Goal: Task Accomplishment & Management: Complete application form

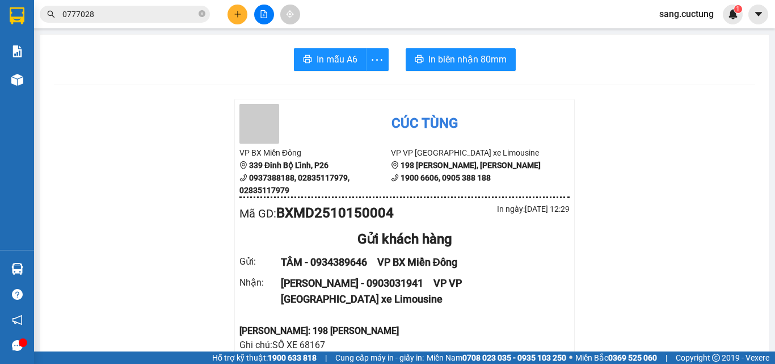
scroll to position [113, 0]
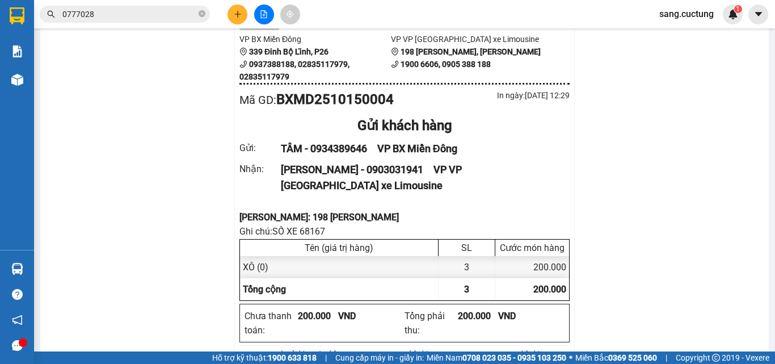
click at [242, 11] on button at bounding box center [238, 15] width 20 height 20
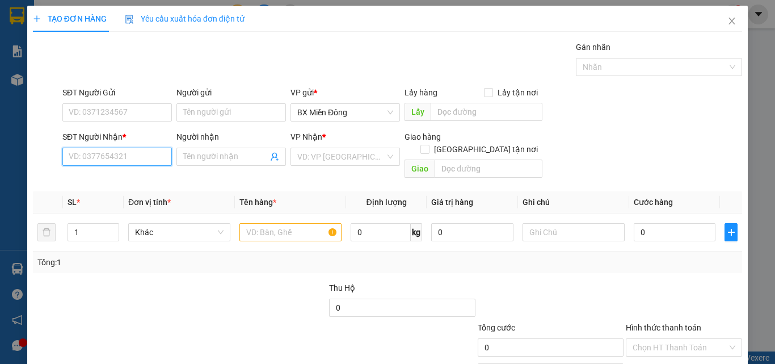
click at [111, 155] on input "SĐT Người Nhận *" at bounding box center [117, 157] width 110 height 18
type input "0903911535"
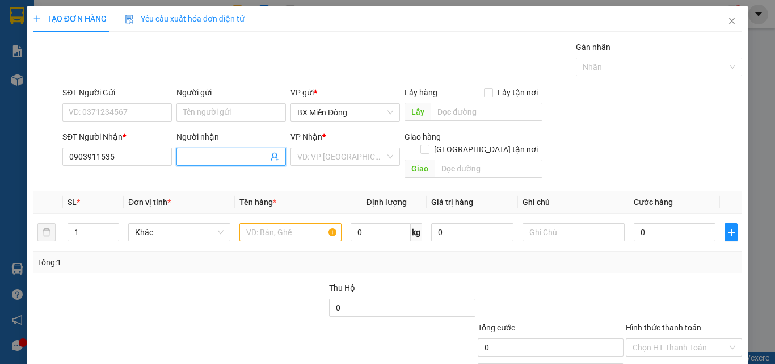
click at [199, 153] on input "Người nhận" at bounding box center [225, 156] width 85 height 12
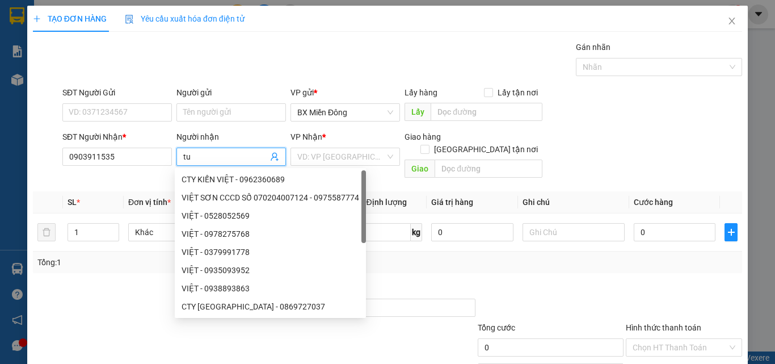
type input "t"
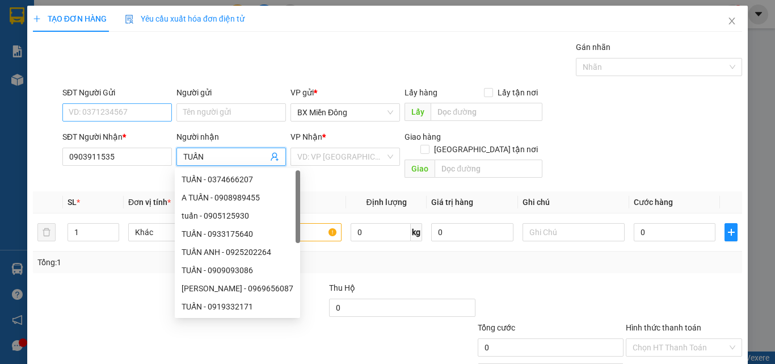
type input "TUẤN"
click at [70, 111] on input "SĐT Người Gửi" at bounding box center [117, 112] width 110 height 18
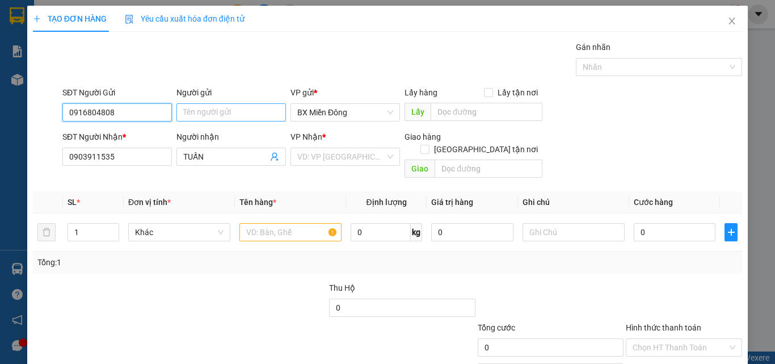
type input "0916804808"
click at [212, 118] on input "Người gửi" at bounding box center [231, 112] width 110 height 18
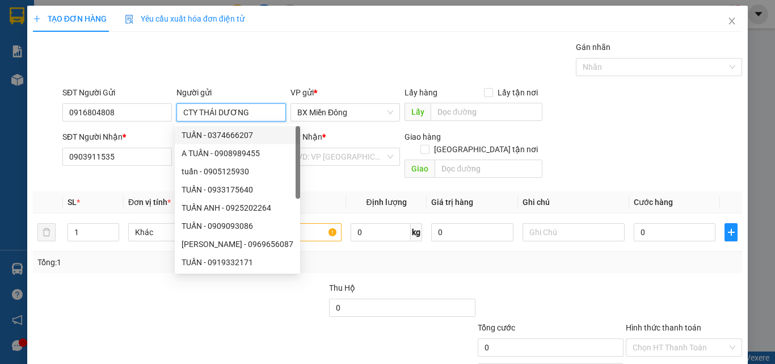
type input "CTY THÁI DƯƠNG"
click at [348, 159] on input "search" at bounding box center [341, 156] width 88 height 17
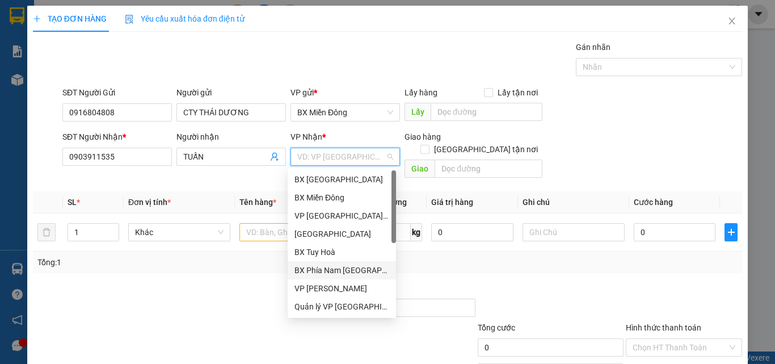
click at [336, 269] on div "BX Phía Nam [GEOGRAPHIC_DATA]" at bounding box center [341, 270] width 95 height 12
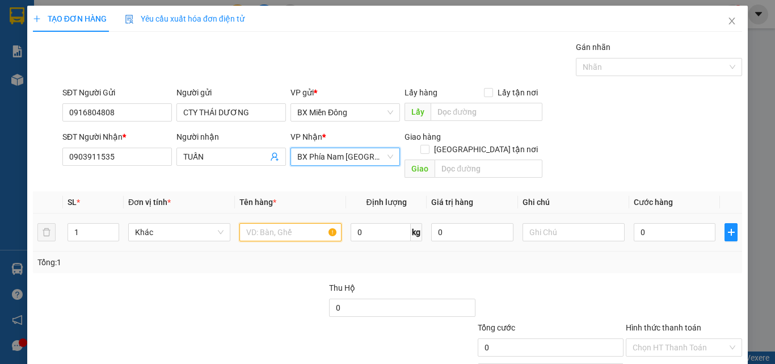
click at [263, 223] on input "text" at bounding box center [290, 232] width 102 height 18
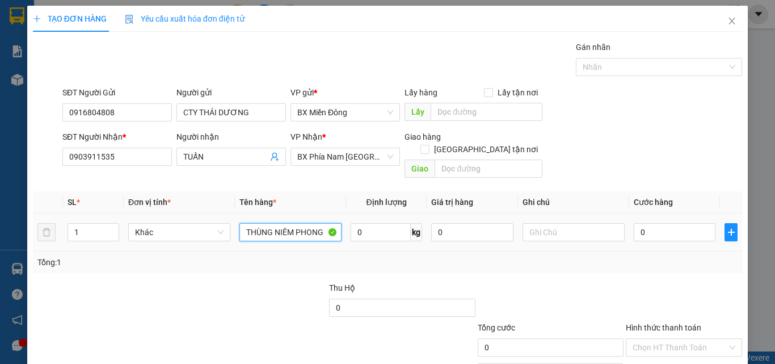
type input "THÙNG NIÊM PHONG"
type input "SỐ XE 39554 - 0977818481"
type input "1"
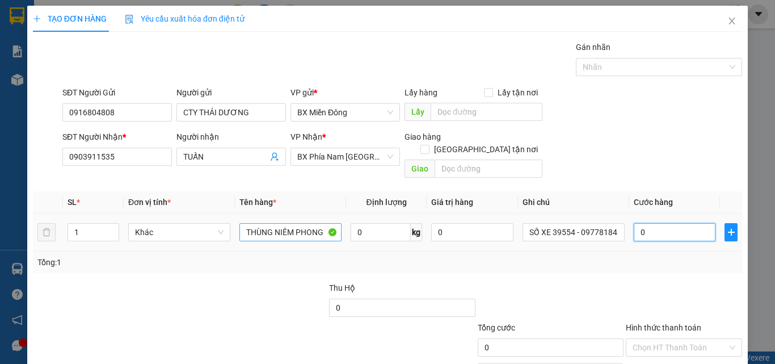
type input "1"
type input "10"
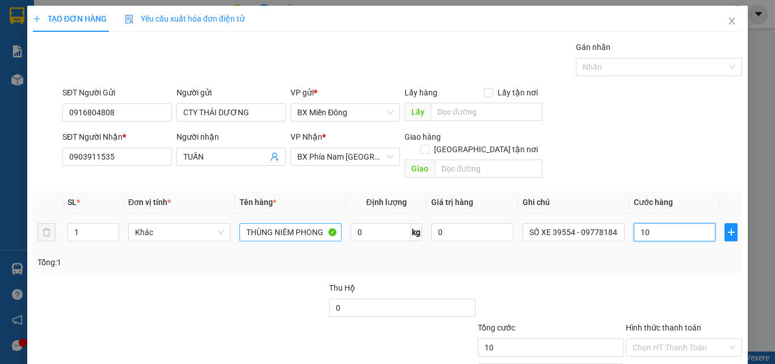
type input "100"
type input "100.000"
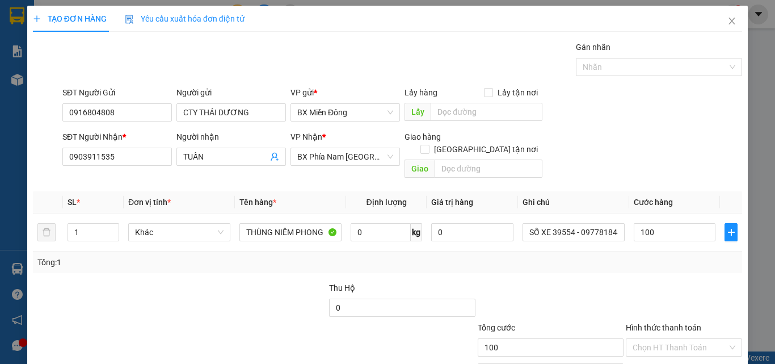
type input "100.000"
click at [708, 289] on div at bounding box center [684, 301] width 119 height 40
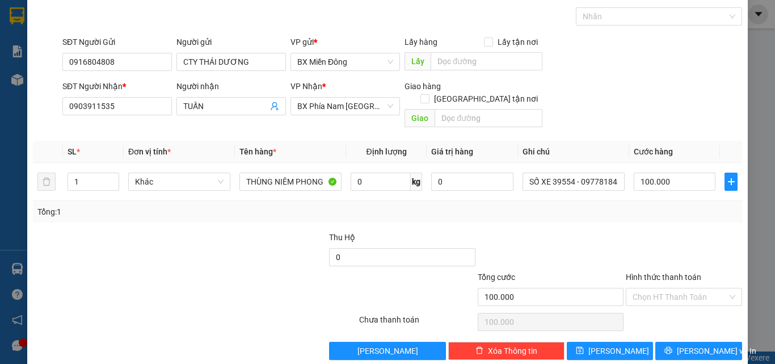
scroll to position [56, 0]
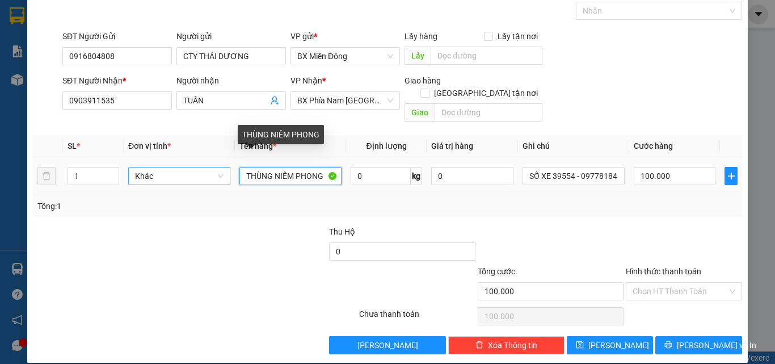
drag, startPoint x: 269, startPoint y: 161, endPoint x: 209, endPoint y: 165, distance: 60.2
click at [209, 165] on tr "1 Khác THÙNG NIÊM PHONG 0 kg 0 SỐ XE 39554 - 0977818481 100.000" at bounding box center [387, 176] width 709 height 38
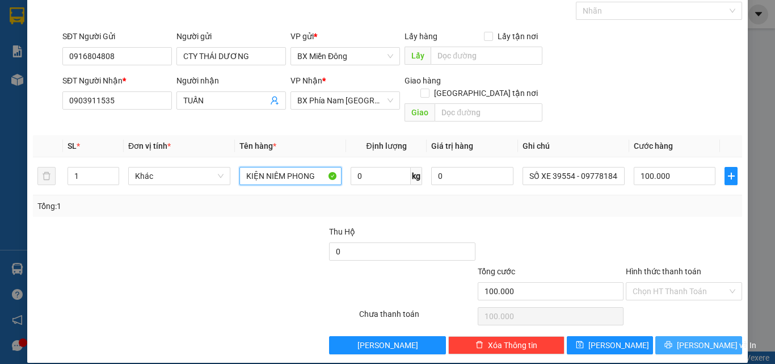
type input "KIỆN NIÊM PHONG"
click at [668, 336] on button "[PERSON_NAME] và In" at bounding box center [698, 345] width 87 height 18
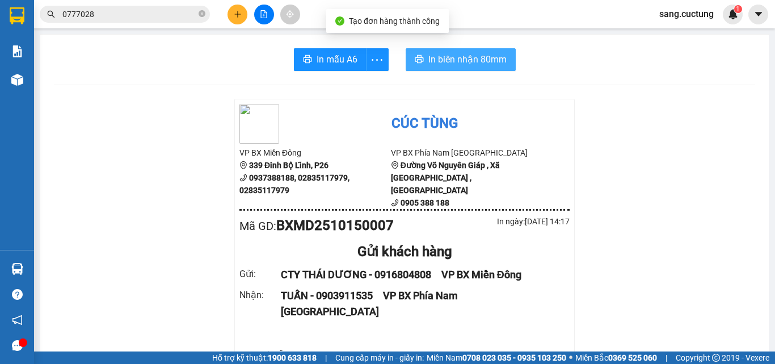
click at [431, 65] on span "In biên nhận 80mm" at bounding box center [467, 59] width 78 height 14
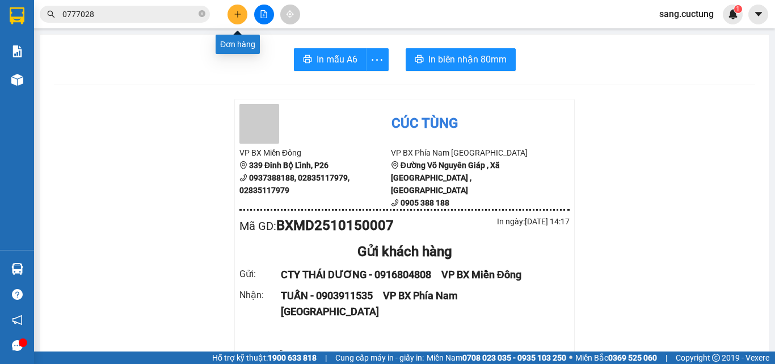
click at [239, 8] on button at bounding box center [238, 15] width 20 height 20
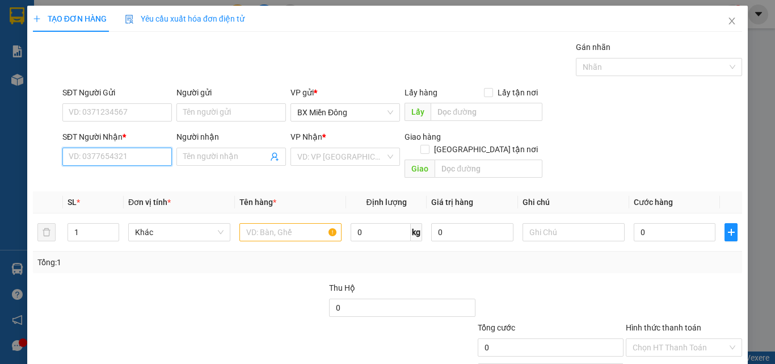
click at [104, 150] on input "SĐT Người Nhận *" at bounding box center [117, 157] width 110 height 18
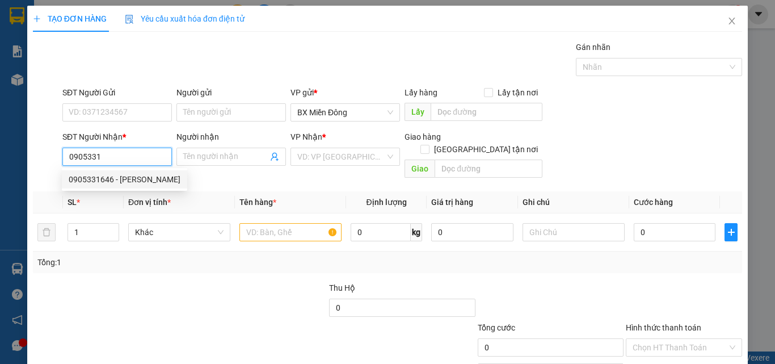
click at [113, 183] on div "0905331646 - [PERSON_NAME]" at bounding box center [125, 179] width 112 height 12
type input "0905331646"
type input "[PERSON_NAME]"
type input "VP CÚC TÙNG 198 [PERSON_NAME]"
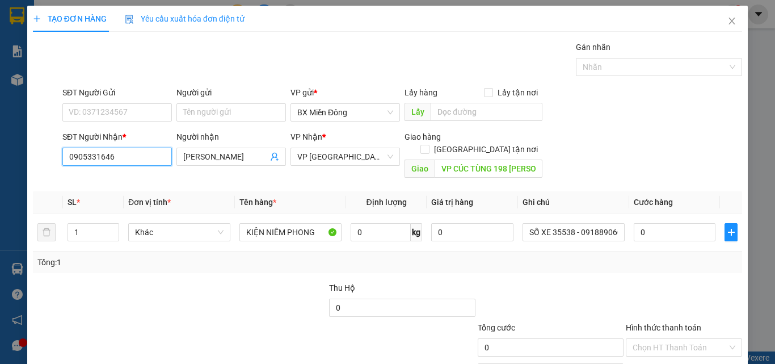
type input "0905331646"
click at [111, 124] on div "SĐT Người Gửi VD: 0371234567" at bounding box center [117, 106] width 110 height 40
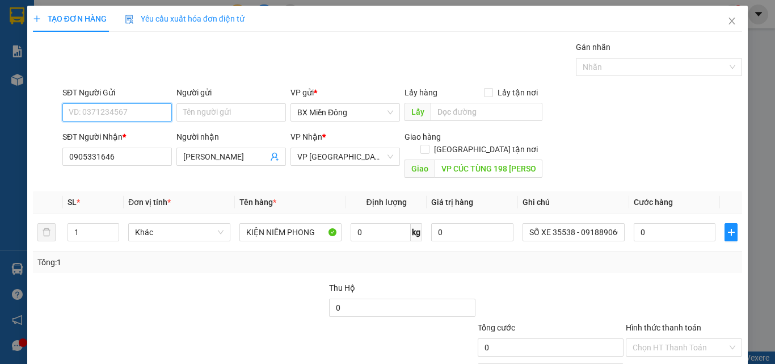
click at [107, 114] on input "SĐT Người Gửi" at bounding box center [117, 112] width 110 height 18
click at [108, 133] on div "02836363597 - CTY [PERSON_NAME]" at bounding box center [135, 135] width 132 height 12
type input "02836363597"
type input "CTY [PERSON_NAME]"
type input "02836363597"
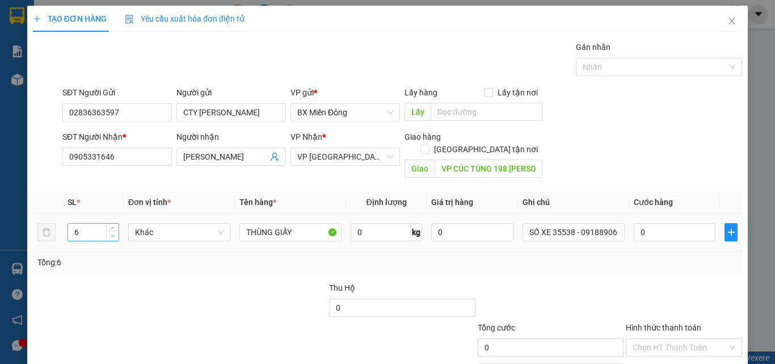
click at [117, 230] on span "Decrease Value" at bounding box center [112, 235] width 12 height 10
click at [267, 223] on input "THÙNG GIẤY" at bounding box center [290, 232] width 102 height 18
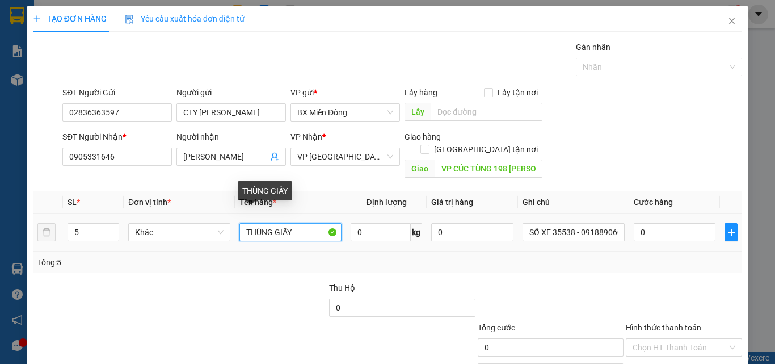
click at [267, 223] on input "THÙNG GIẤY" at bounding box center [290, 232] width 102 height 18
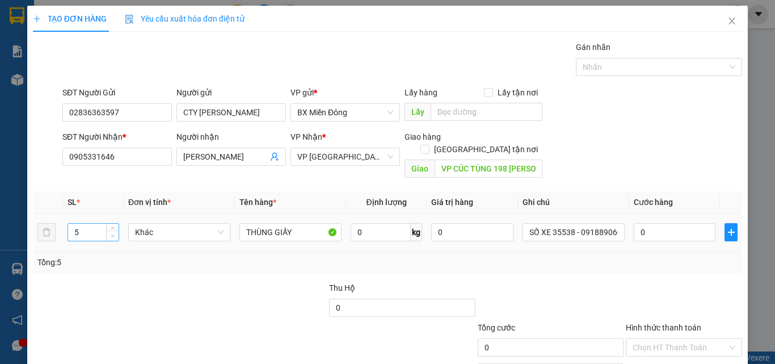
click at [114, 230] on span "Decrease Value" at bounding box center [112, 235] width 12 height 10
type input "1"
click at [114, 230] on span "Decrease Value" at bounding box center [112, 235] width 12 height 10
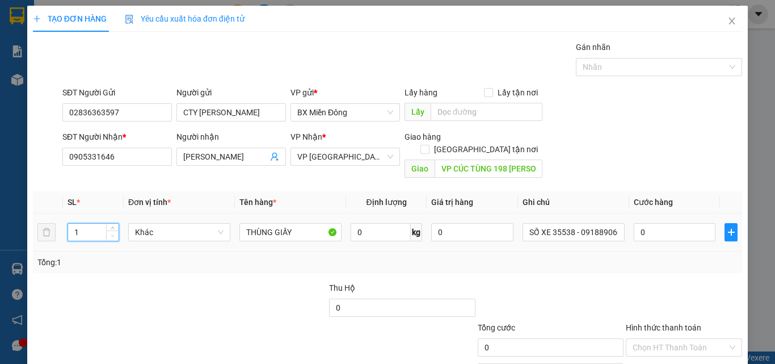
click at [114, 230] on span "Decrease Value" at bounding box center [112, 235] width 12 height 10
click at [246, 223] on input "THÙNG GIẤY" at bounding box center [290, 232] width 102 height 18
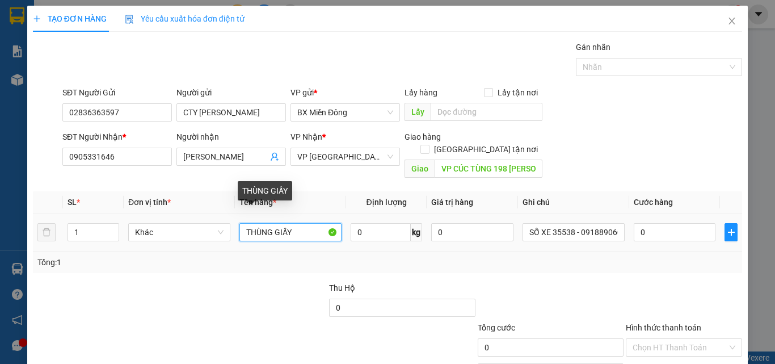
click at [246, 223] on input "THÙNG GIẤY" at bounding box center [290, 232] width 102 height 18
type input "I"
type input "KIỆN NIÊM PHONG"
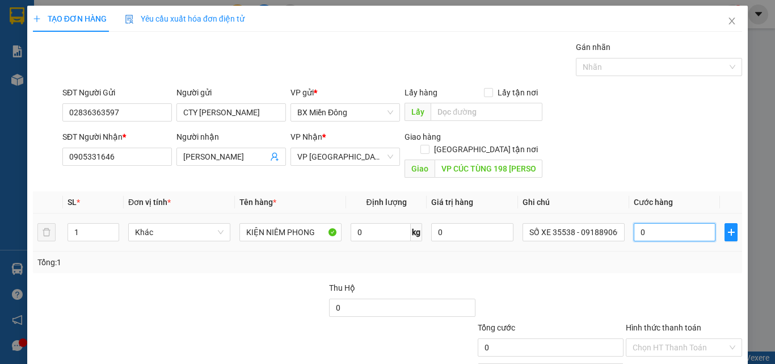
drag, startPoint x: 648, startPoint y: 219, endPoint x: 634, endPoint y: 225, distance: 15.3
click at [647, 223] on input "0" at bounding box center [675, 232] width 82 height 18
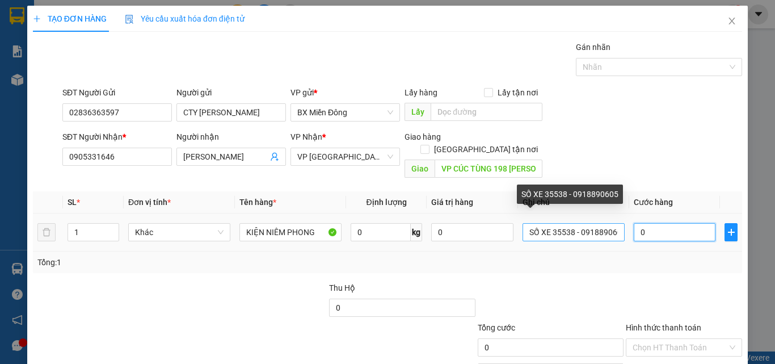
type input "3"
type input "39"
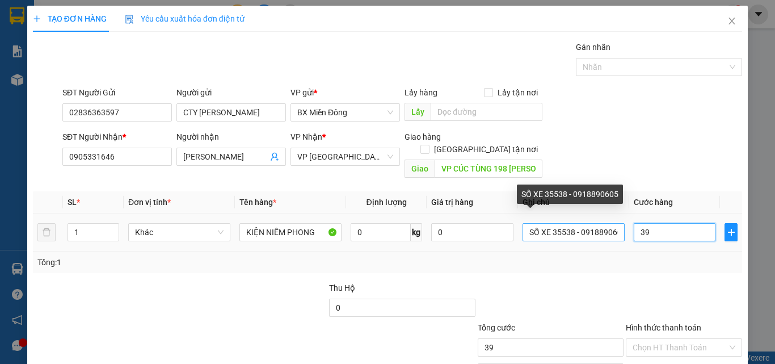
type input "395"
type input "3.955"
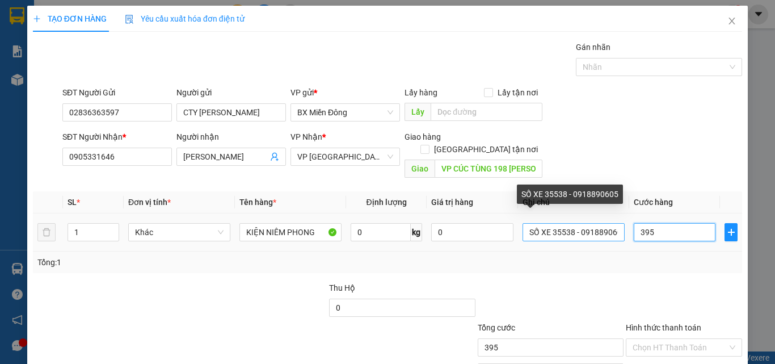
type input "3.955"
type input "395"
type input "39"
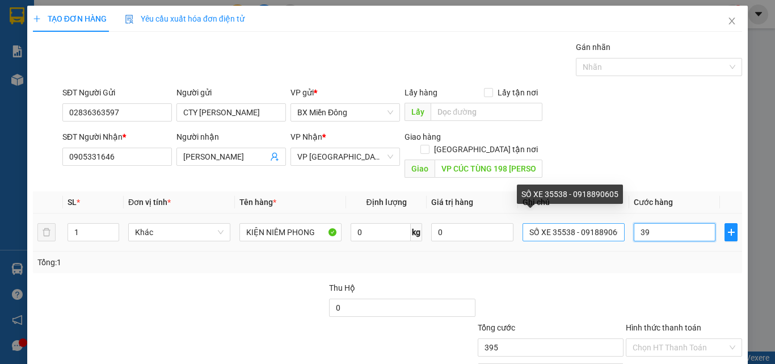
type input "39"
type input "3"
type input "0"
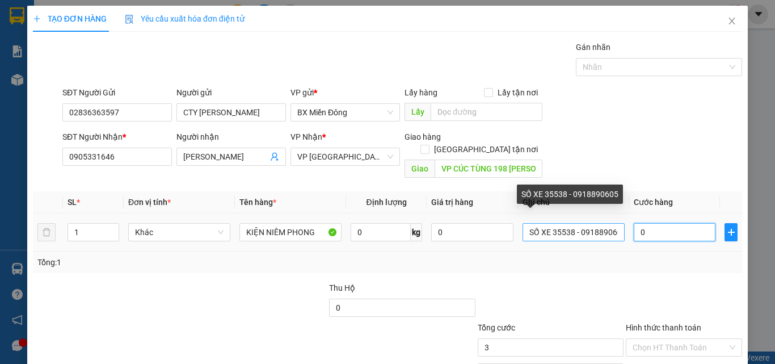
type input "0"
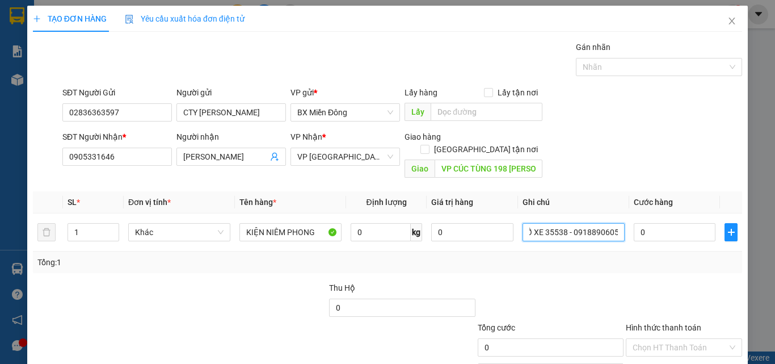
drag, startPoint x: 551, startPoint y: 218, endPoint x: 665, endPoint y: 250, distance: 117.7
click at [665, 250] on div "SL * Đơn vị tính * Tên hàng * Định lượng Giá trị hàng Ghi chú Cước hàng 1 Khác …" at bounding box center [387, 232] width 709 height 82
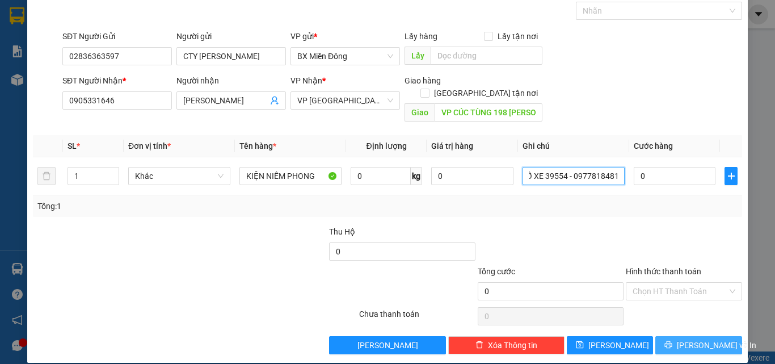
type input "SỐ XE 39554 - 0977818481"
click at [675, 336] on button "[PERSON_NAME] và In" at bounding box center [698, 345] width 87 height 18
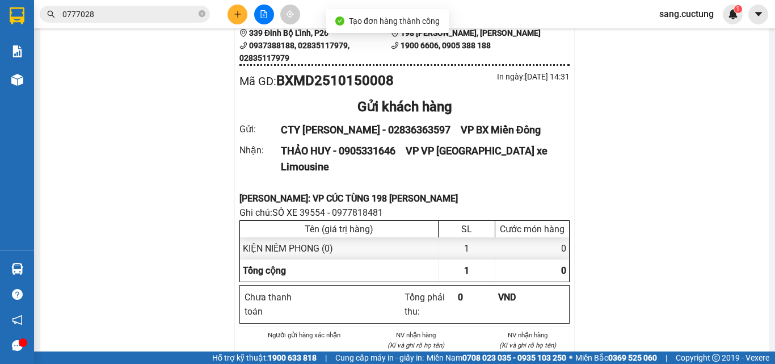
scroll to position [113, 0]
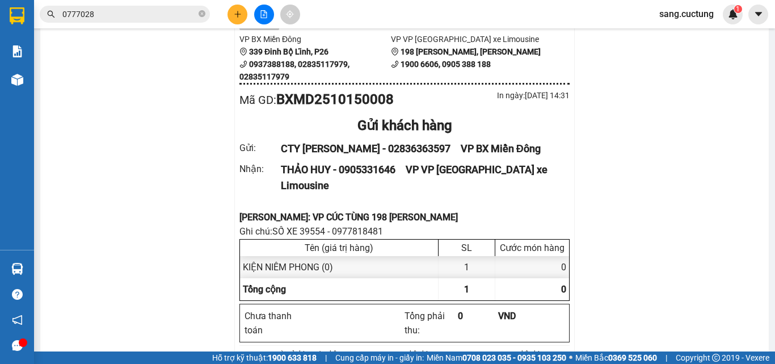
drag, startPoint x: 305, startPoint y: 256, endPoint x: 359, endPoint y: 165, distance: 105.8
click at [305, 255] on div "Tên (giá trị hàng)" at bounding box center [339, 247] width 199 height 16
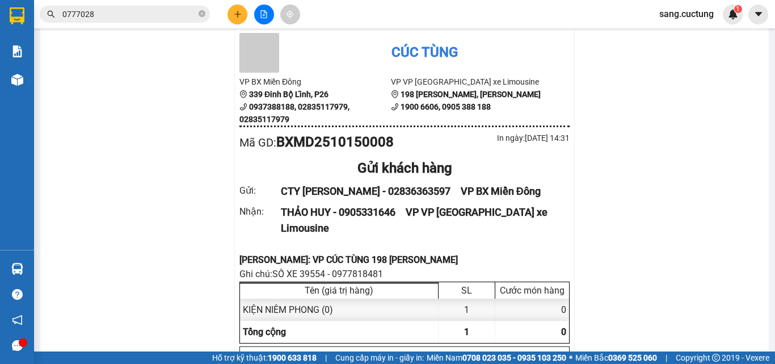
scroll to position [0, 0]
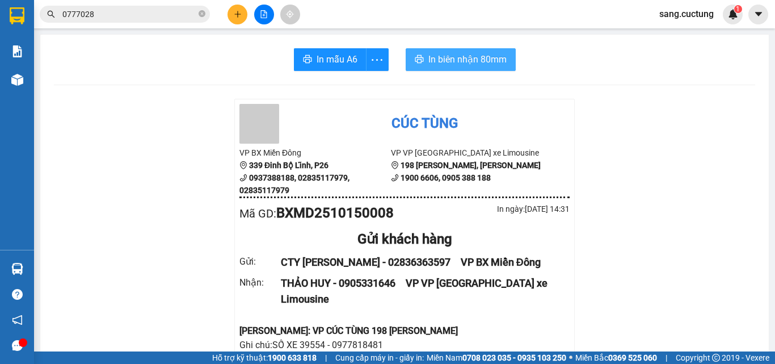
click at [447, 57] on span "In biên nhận 80mm" at bounding box center [467, 59] width 78 height 14
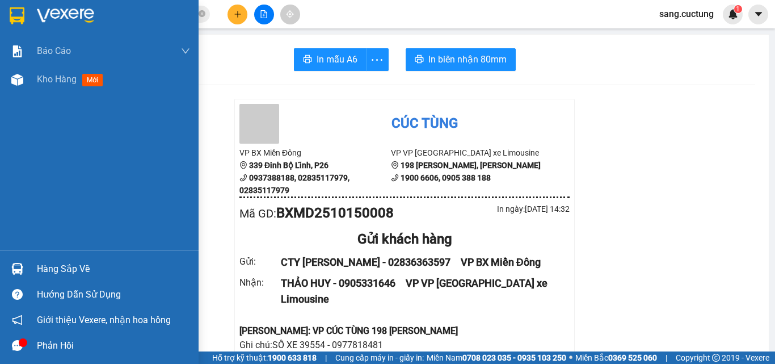
drag, startPoint x: 29, startPoint y: 89, endPoint x: 197, endPoint y: 171, distance: 187.0
click at [30, 89] on div "Kho hàng mới" at bounding box center [99, 79] width 199 height 28
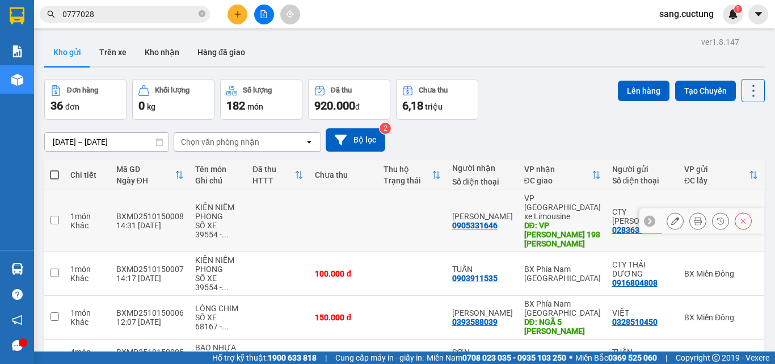
drag, startPoint x: 673, startPoint y: 214, endPoint x: 666, endPoint y: 212, distance: 8.1
click at [670, 214] on button at bounding box center [675, 221] width 16 height 20
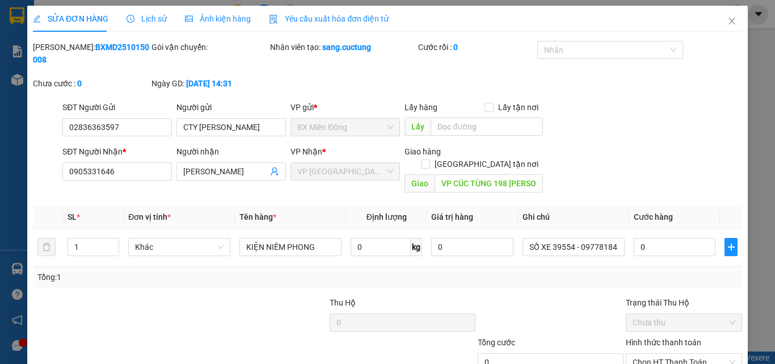
type input "02836363597"
type input "0905331646"
type input "VP CÚC TÙNG 198 [PERSON_NAME]"
type input "2"
click at [107, 238] on span "Increase Value" at bounding box center [112, 243] width 12 height 10
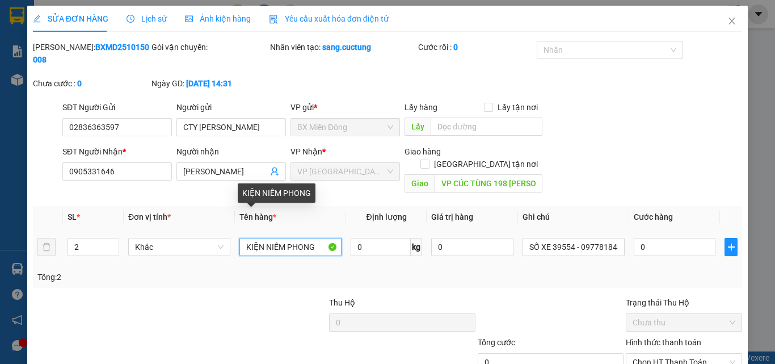
drag, startPoint x: 262, startPoint y: 217, endPoint x: 230, endPoint y: 227, distance: 32.8
click at [230, 228] on tr "2 Khác KIỆN NIÊM PHONG 0 kg 0 SỐ XE 39554 - 0977818481 0" at bounding box center [387, 247] width 709 height 38
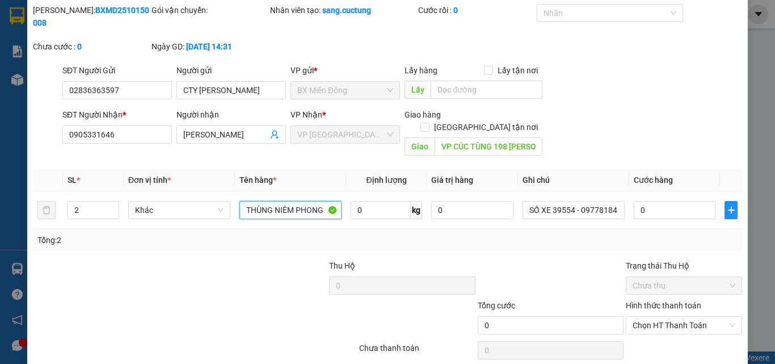
scroll to position [58, 0]
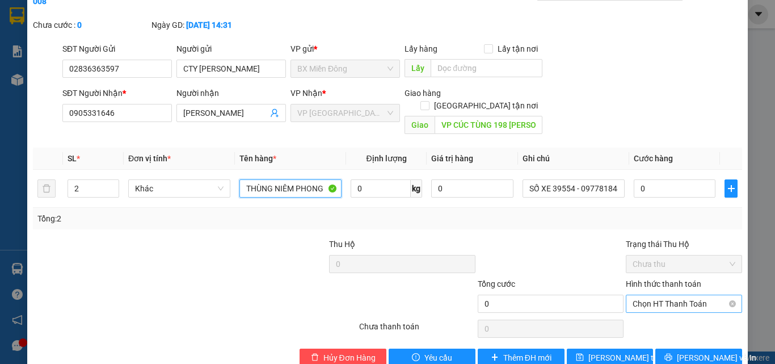
click at [653, 295] on span "Chọn HT Thanh Toán" at bounding box center [684, 303] width 103 height 17
type input "THÙNG NIÊM PHONG"
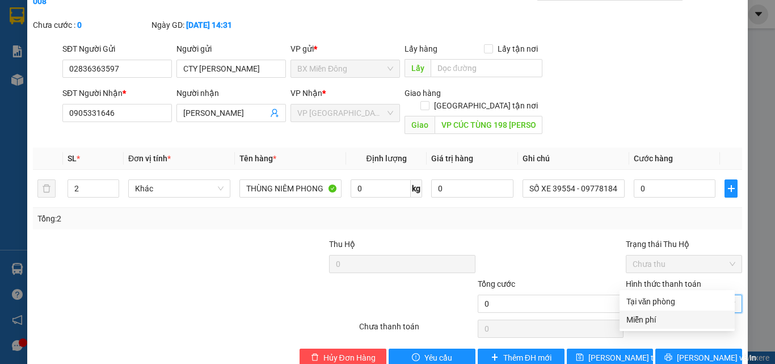
click at [655, 322] on div "Miễn phí" at bounding box center [677, 319] width 102 height 12
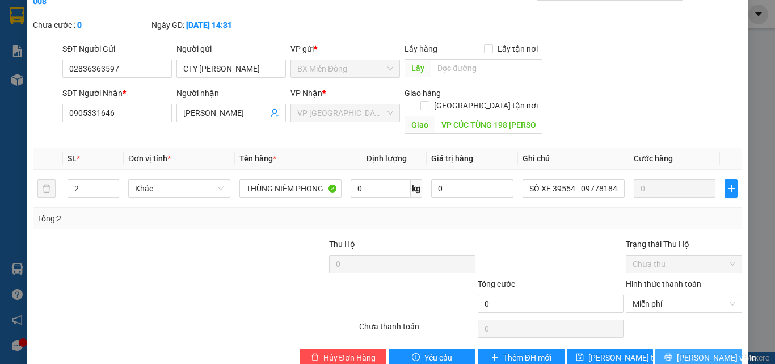
click at [694, 351] on span "[PERSON_NAME] và In" at bounding box center [716, 357] width 79 height 12
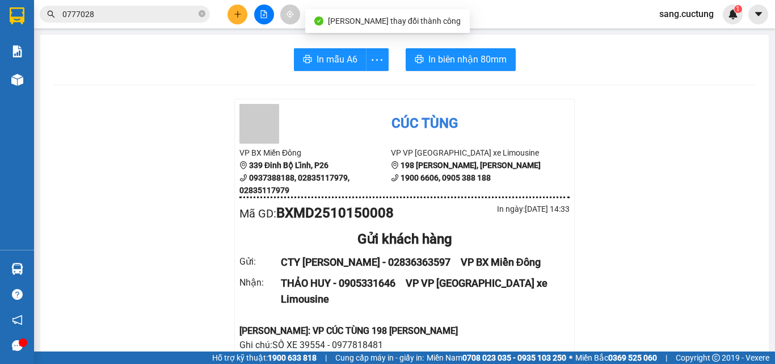
click at [440, 62] on span "In biên nhận 80mm" at bounding box center [467, 59] width 78 height 14
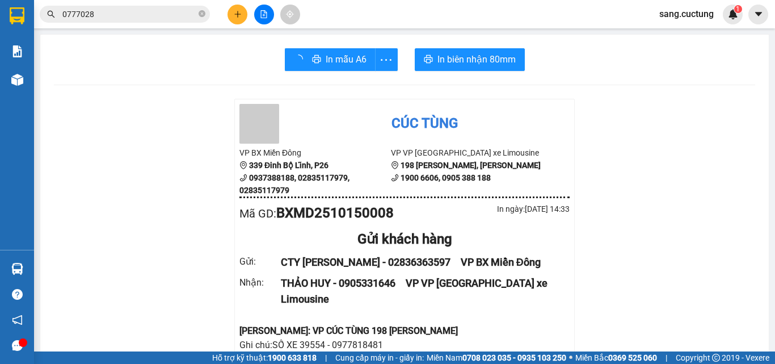
scroll to position [113, 0]
